Goal: Register for event/course

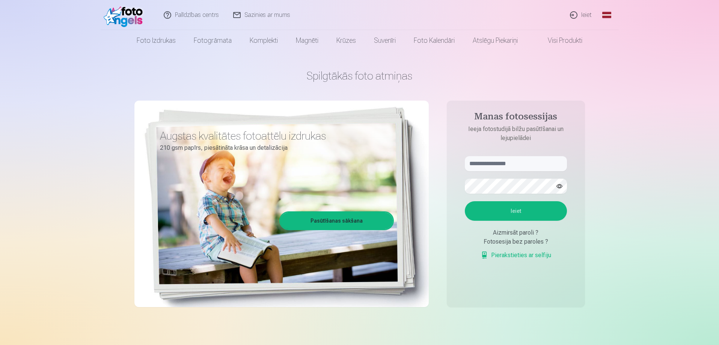
click at [586, 16] on link "Ieiet" at bounding box center [581, 15] width 36 height 30
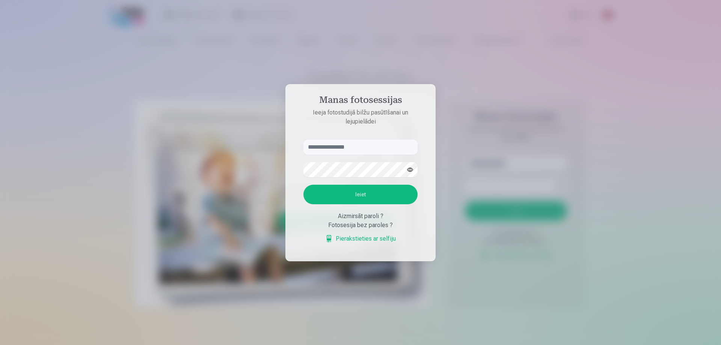
click at [559, 144] on div at bounding box center [360, 172] width 721 height 345
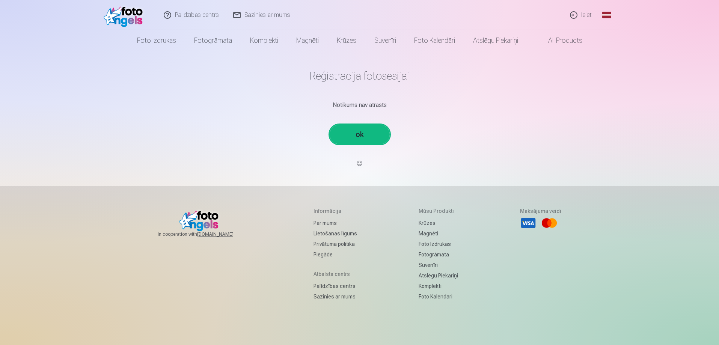
click at [367, 134] on link "ok" at bounding box center [360, 135] width 60 height 20
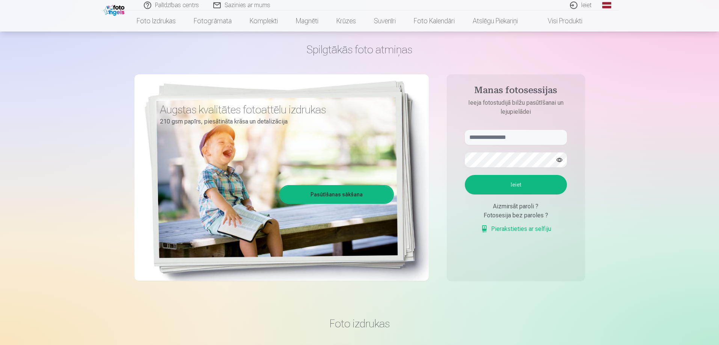
scroll to position [38, 0]
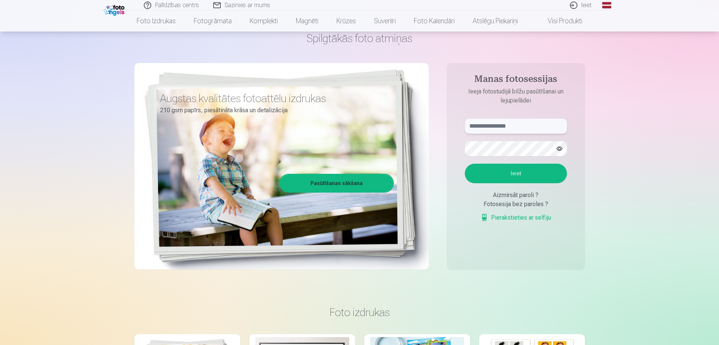
click at [486, 131] on input "text" at bounding box center [516, 126] width 102 height 15
click at [486, 126] on input "text" at bounding box center [516, 126] width 102 height 15
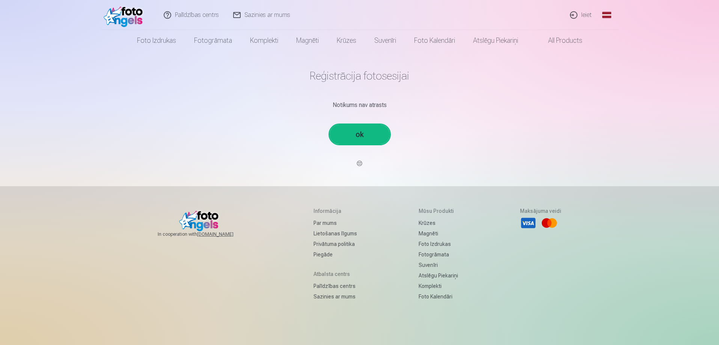
click at [369, 141] on link "ok" at bounding box center [360, 135] width 60 height 20
